Goal: Information Seeking & Learning: Learn about a topic

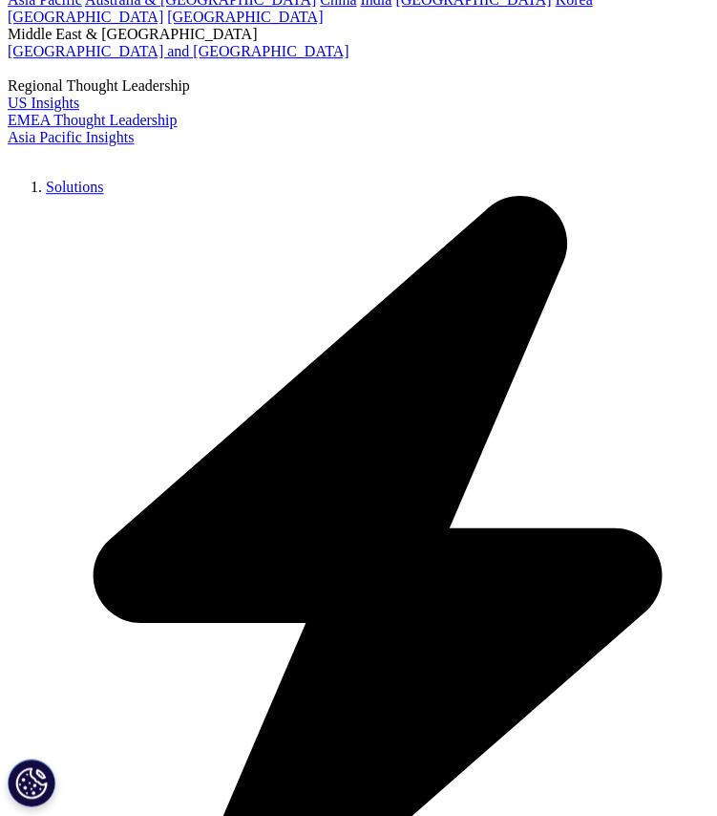
scroll to position [2366, 0]
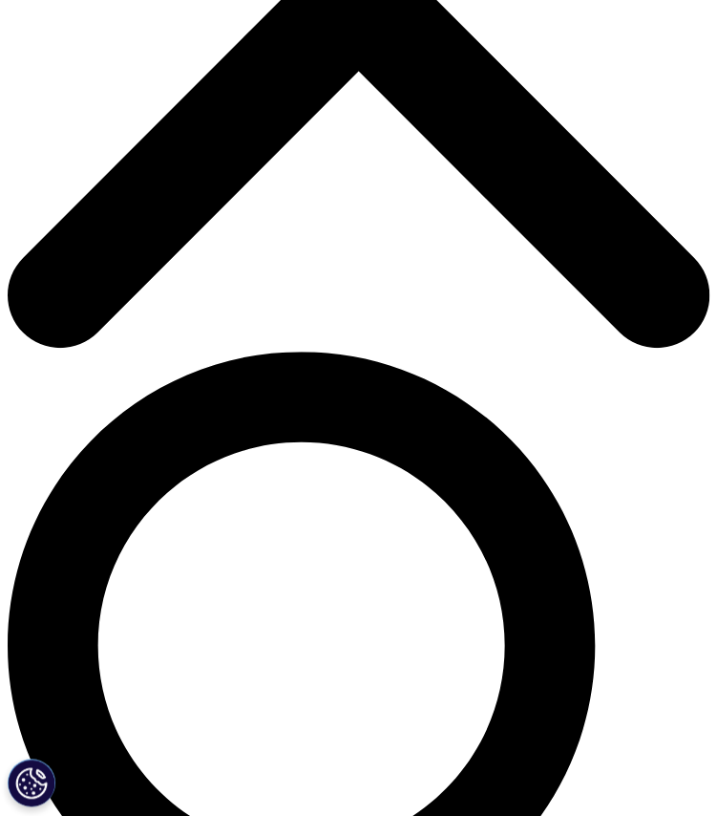
scroll to position [412, 0]
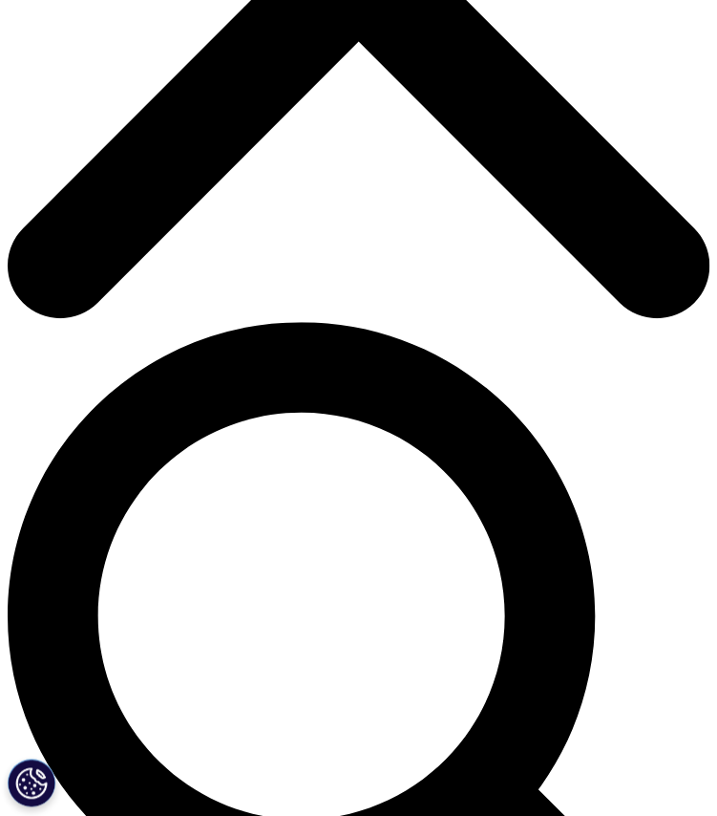
drag, startPoint x: 313, startPoint y: 300, endPoint x: 1, endPoint y: 242, distance: 317.7
copy div "The Global Use of Medicines 2024: Outlook to 2028"
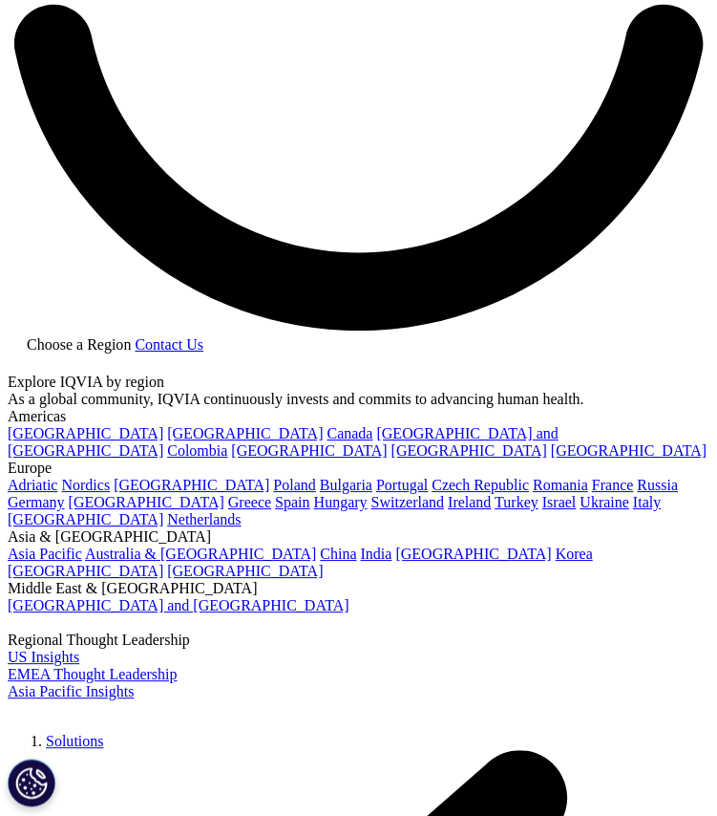
scroll to position [1809, 0]
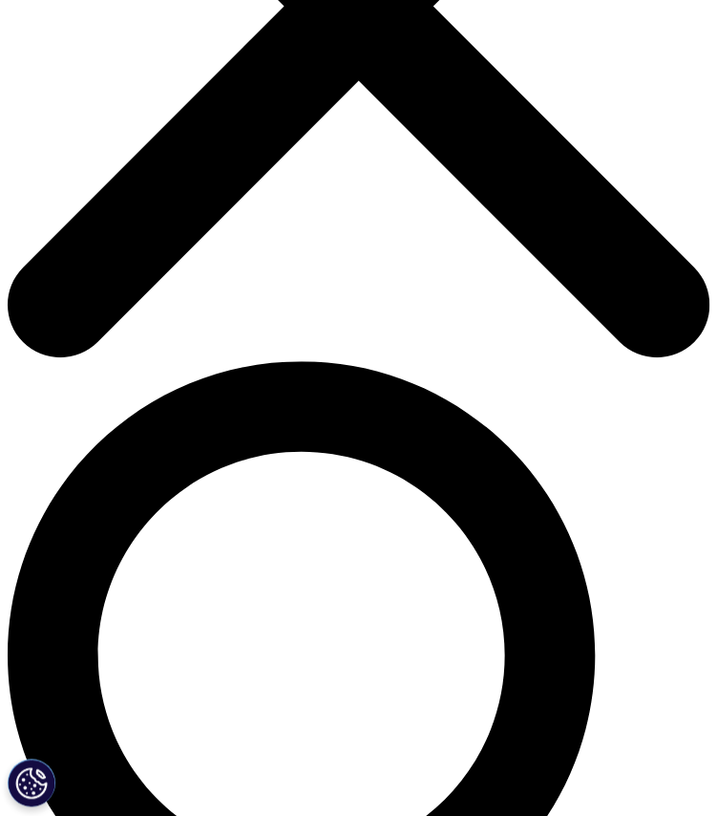
scroll to position [373, 0]
